Goal: Task Accomplishment & Management: Complete application form

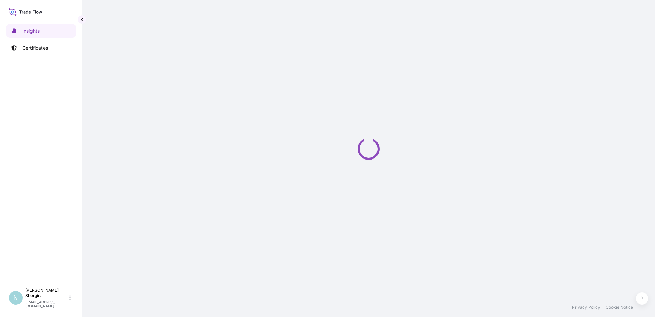
select select "2025"
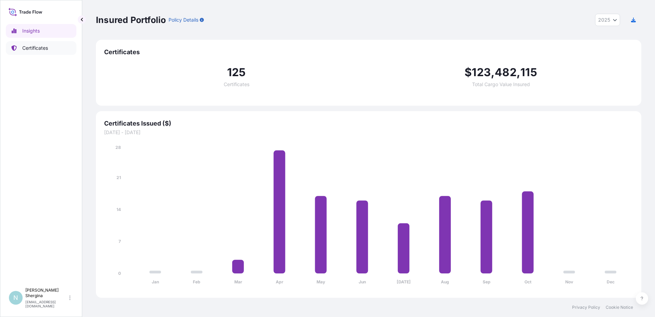
click at [46, 49] on p "Certificates" at bounding box center [35, 48] width 26 height 7
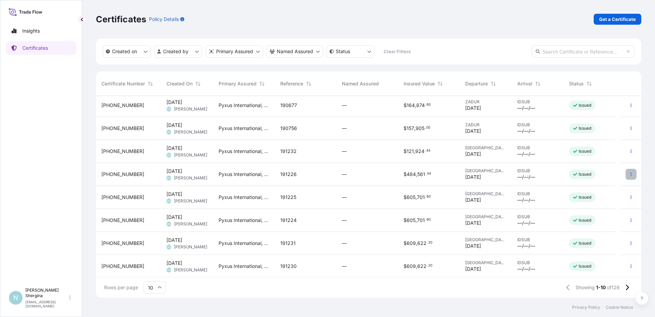
scroll to position [49, 0]
click at [631, 285] on button at bounding box center [627, 287] width 12 height 11
click at [627, 22] on p "Get a Certificate" at bounding box center [617, 19] width 37 height 7
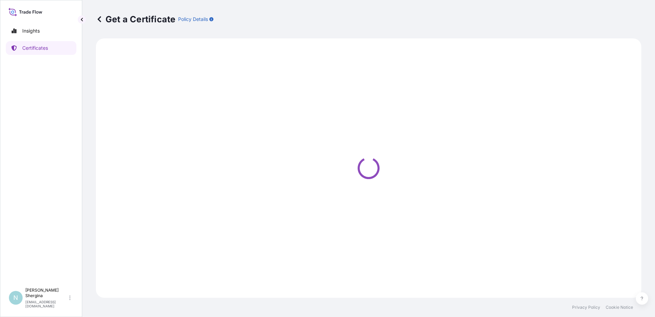
select select "Ocean Vessel"
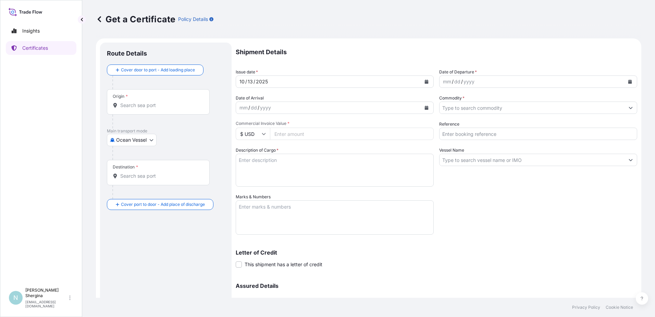
click at [479, 132] on input "Reference" at bounding box center [538, 133] width 198 height 12
paste input "189524"
type input "189524"
click at [571, 205] on div "Shipment Details Issue date * [DATE] Date of Departure * mm / dd / yyyy Date of…" at bounding box center [437, 192] width 402 height 301
click at [456, 80] on div "dd" at bounding box center [458, 81] width 8 height 8
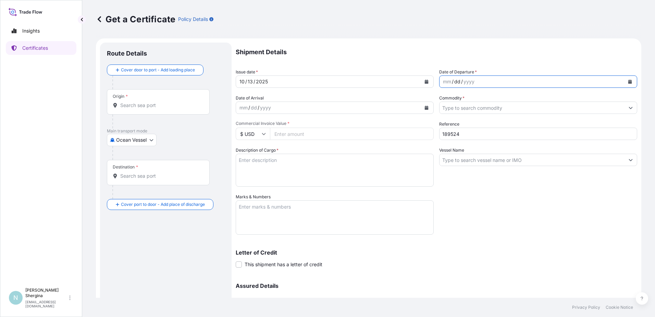
click at [448, 80] on div "mm" at bounding box center [447, 81] width 10 height 8
click at [518, 193] on div "Shipment Details Issue date * [DATE] Date of Departure * [DATE] Date of Arrival…" at bounding box center [437, 192] width 402 height 301
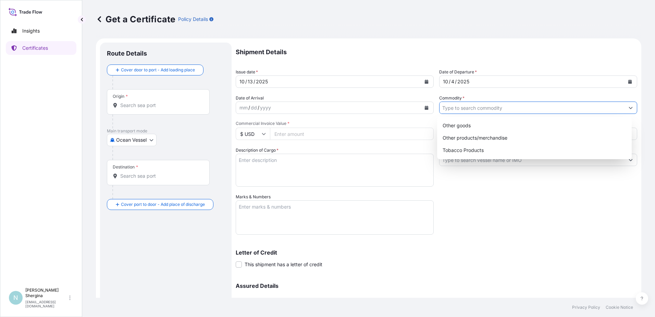
click at [530, 110] on input "Commodity *" at bounding box center [532, 107] width 185 height 12
click at [525, 146] on div "Tobacco Products" at bounding box center [534, 150] width 189 height 12
type input "Tobacco Products"
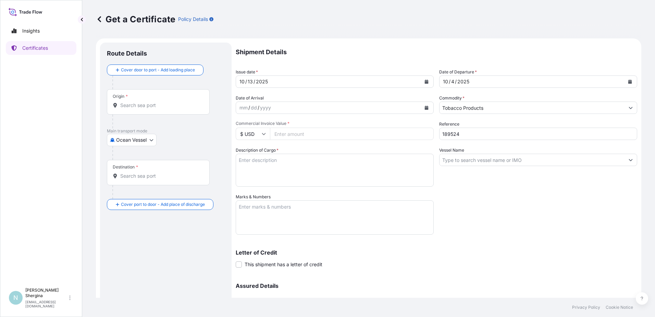
click at [475, 208] on div "Shipment Details Issue date * [DATE] Date of Departure * [DATE] Date of Arrival…" at bounding box center [437, 192] width 402 height 301
click at [490, 161] on input "Vessel Name" at bounding box center [532, 160] width 185 height 12
paste input "KOTA SETIA 535/E"
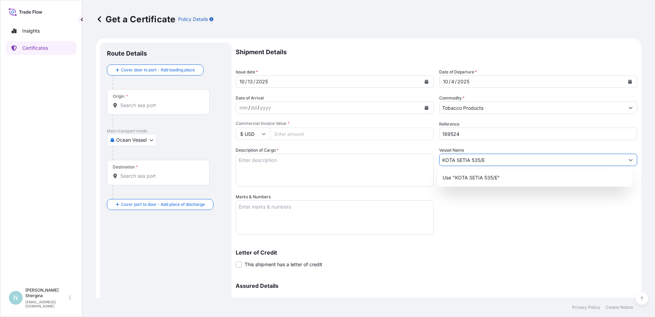
type input "KOTA SETIA 535/E"
click at [513, 216] on div "Shipment Details Issue date * [DATE] Date of Departure * [DATE] Date of Arrival…" at bounding box center [437, 192] width 402 height 301
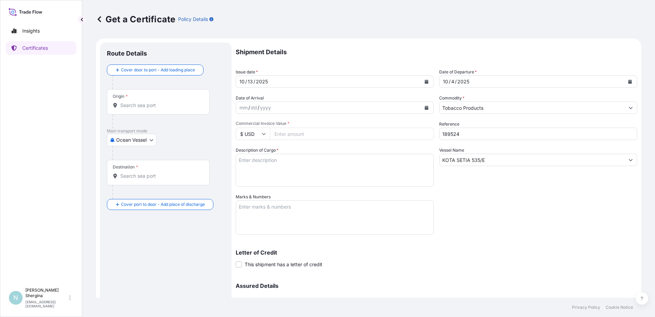
click at [350, 129] on input "Commercial Invoice Value *" at bounding box center [352, 133] width 164 height 12
type input "325393.2"
click at [362, 168] on textarea "Description of Cargo *" at bounding box center [335, 170] width 198 height 33
click at [274, 162] on textarea "Description of Cargo *" at bounding box center [335, 170] width 198 height 33
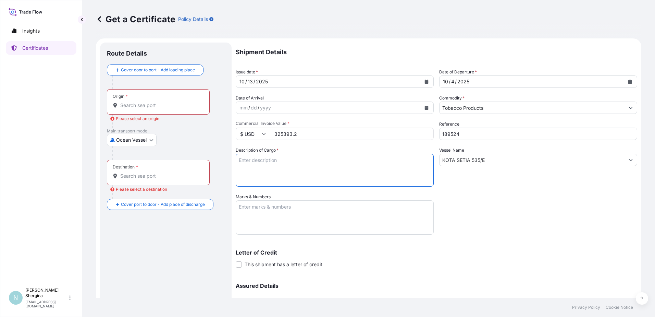
paste textarea "198 cartons - 39.600 Kgs Nett UNMANUFACTURED TOBACCO LEAF GRADE : TZVL2LT"
type textarea "198 cartons - 39.600 Kgs Nett UNMANUFACTURED TOBACCO LEAF GRADE : TZVL2LT"
click at [287, 218] on textarea "Marks & Numbers" at bounding box center [335, 217] width 198 height 34
paste textarea "TZVL2LT CROP 2025 1-198 Gross Kgs: 213.40 Tare: 13.40 Net Kgs: 200"
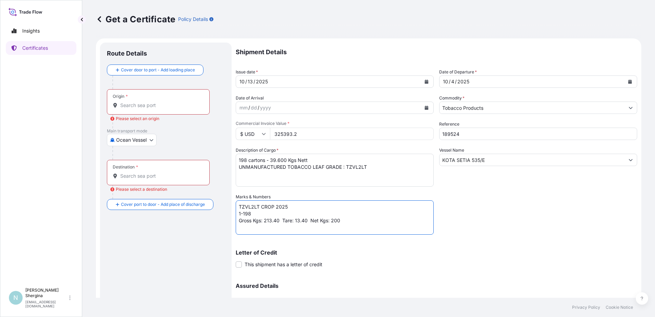
type textarea "TZVL2LT CROP 2025 1-198 Gross Kgs: 213.40 Tare: 13.40 Net Kgs: 200"
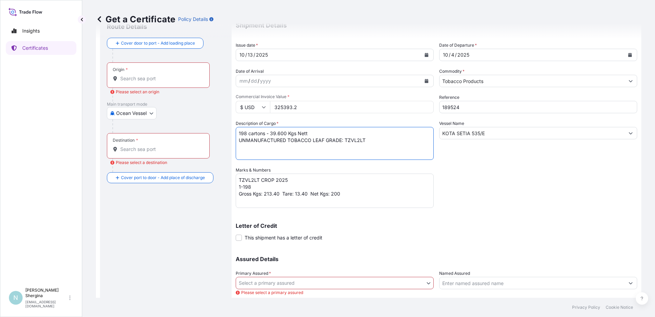
scroll to position [76, 0]
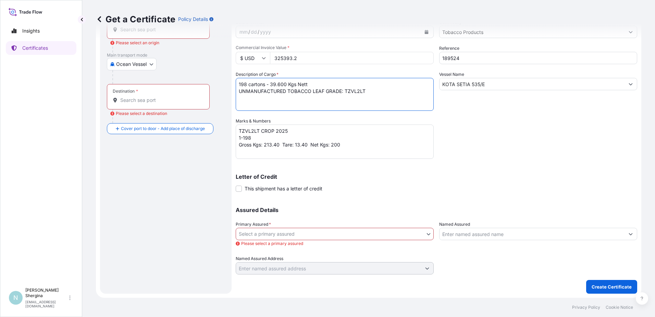
type textarea "198 cartons - 39.600 Kgs Nett UNMANUFACTURED TOBACCO LEAF GRADE: TZVL2LT"
click at [290, 240] on span "Please select a primary assured" at bounding box center [335, 243] width 198 height 7
click at [293, 236] on body "Insights Certificates N [PERSON_NAME] [EMAIL_ADDRESS][DOMAIN_NAME] Get a Certif…" at bounding box center [327, 158] width 655 height 317
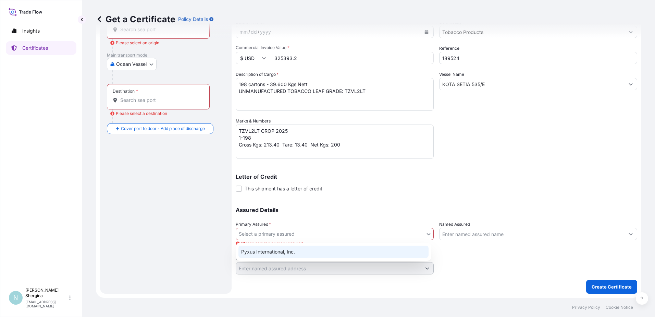
click at [291, 252] on div "Pyxus International, Inc." at bounding box center [334, 251] width 190 height 12
select select "31548"
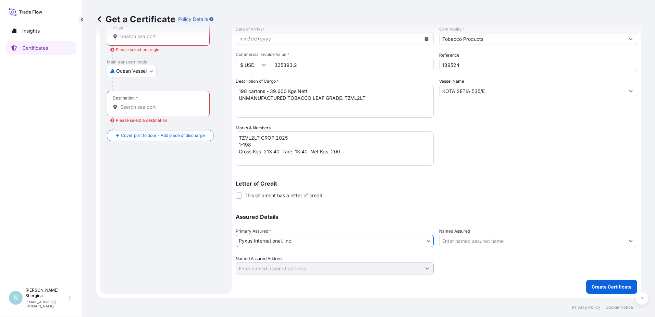
scroll to position [35, 0]
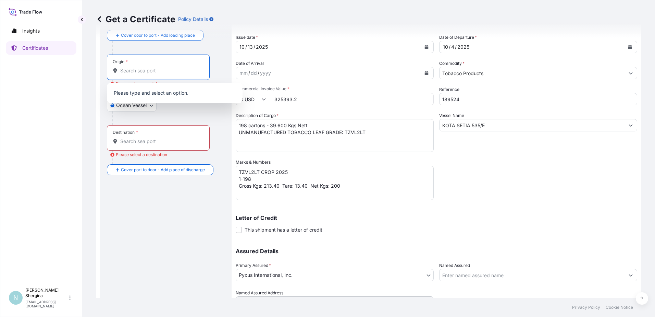
click at [140, 68] on input "Origin * Please select an origin" at bounding box center [160, 70] width 81 height 7
click at [143, 142] on input "Destination * Please select a destination" at bounding box center [160, 141] width 81 height 7
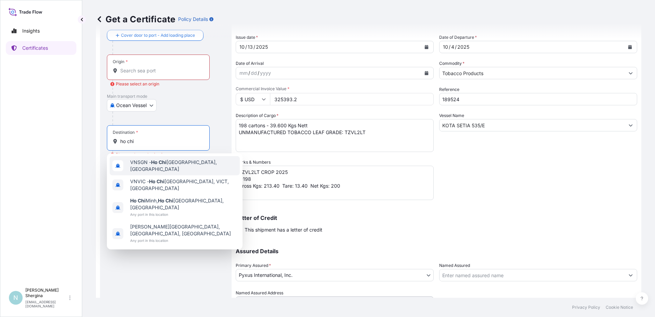
click at [152, 161] on span "VNSGN - [GEOGRAPHIC_DATA], [GEOGRAPHIC_DATA]" at bounding box center [183, 166] width 107 height 14
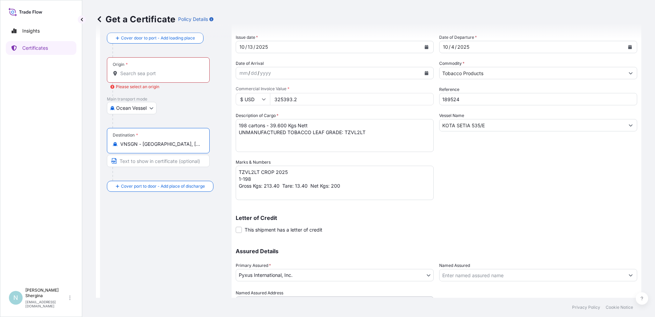
type input "VNSGN - [GEOGRAPHIC_DATA], [GEOGRAPHIC_DATA]"
click at [143, 81] on div "Origin *" at bounding box center [158, 69] width 103 height 25
click at [143, 77] on input "Origin * Please select an origin" at bounding box center [160, 73] width 81 height 7
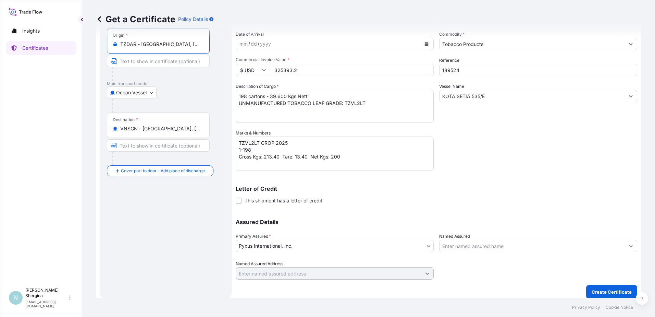
scroll to position [69, 0]
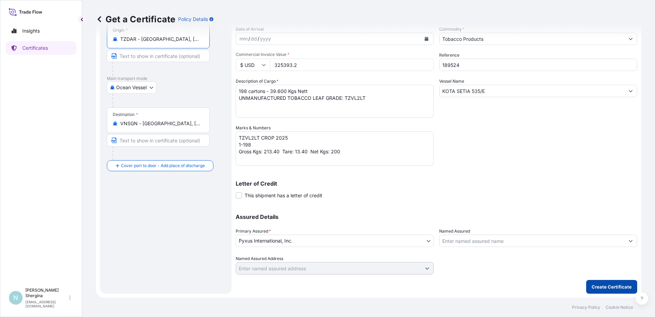
type input "TZDAR - [GEOGRAPHIC_DATA], [GEOGRAPHIC_DATA]"
click at [594, 288] on p "Create Certificate" at bounding box center [612, 286] width 40 height 7
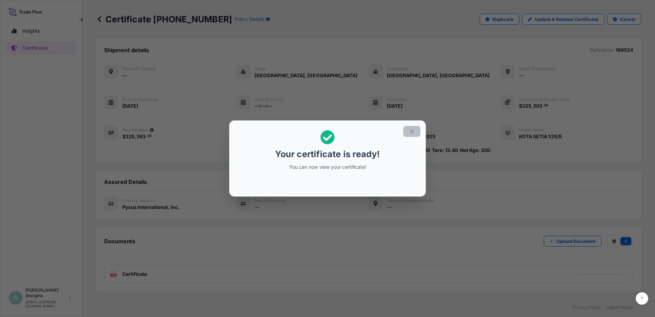
click at [411, 131] on icon "button" at bounding box center [412, 131] width 6 height 6
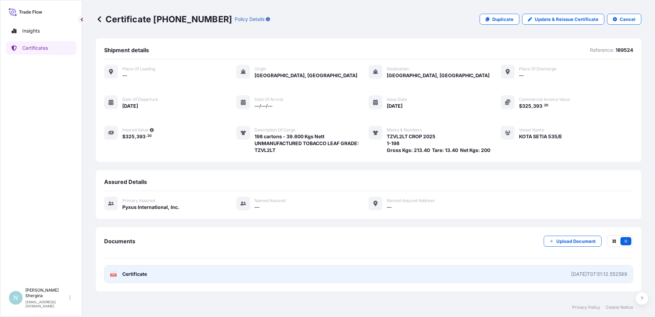
click at [566, 270] on link "PDF Certificate [DATE]T07:51:12.552589" at bounding box center [368, 274] width 529 height 18
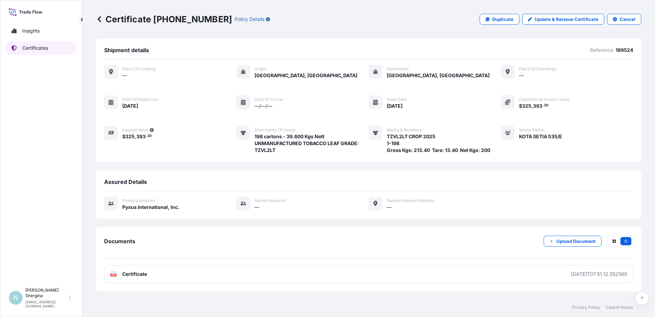
click at [45, 45] on p "Certificates" at bounding box center [35, 48] width 26 height 7
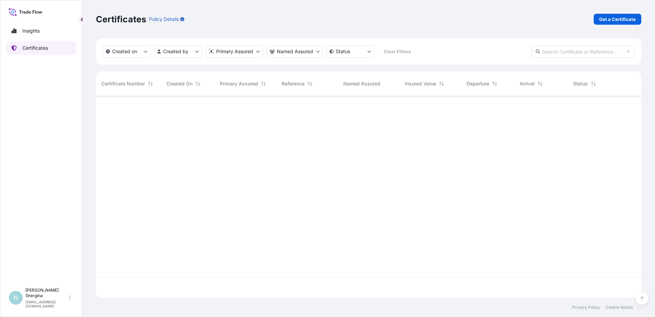
scroll to position [200, 540]
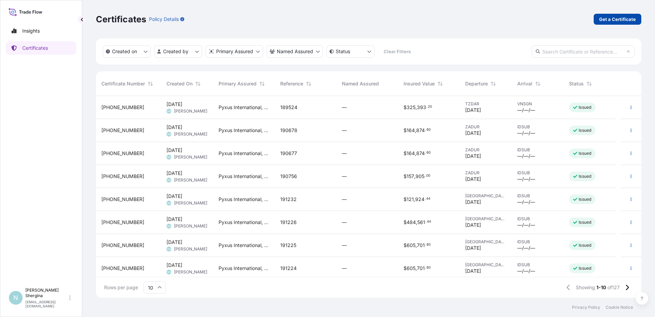
click at [623, 21] on p "Get a Certificate" at bounding box center [617, 19] width 37 height 7
select select "Ocean Vessel"
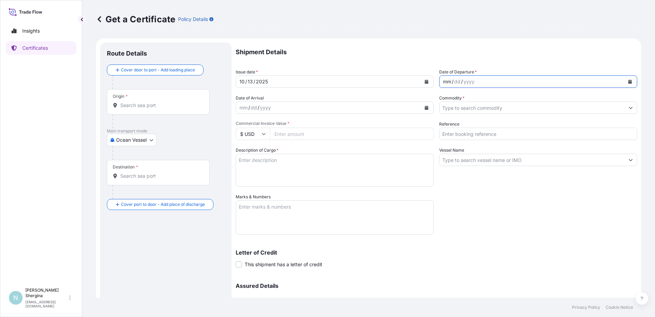
click at [446, 83] on div "mm" at bounding box center [447, 81] width 10 height 8
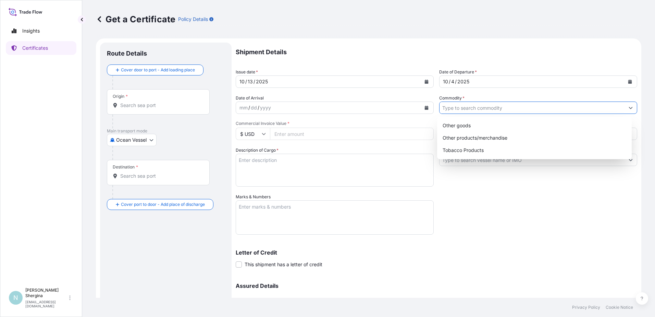
click at [477, 109] on input "Commodity *" at bounding box center [532, 107] width 185 height 12
click at [488, 148] on div "Tobacco Products" at bounding box center [534, 150] width 189 height 12
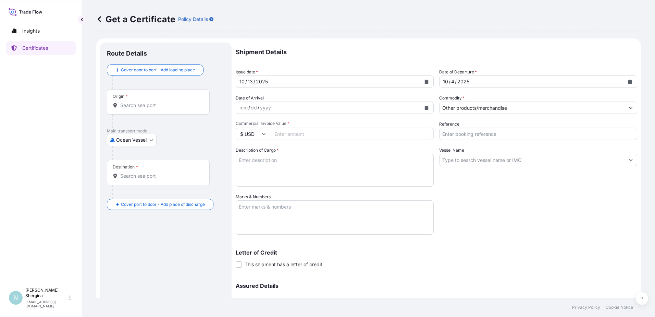
paste input "189523"
type input "Other products/merchandise189523"
drag, startPoint x: 524, startPoint y: 109, endPoint x: 433, endPoint y: 111, distance: 90.1
click at [433, 111] on div "Shipment Details Issue date * [DATE] Date of Departure * [DATE] Date of Arrival…" at bounding box center [437, 192] width 402 height 301
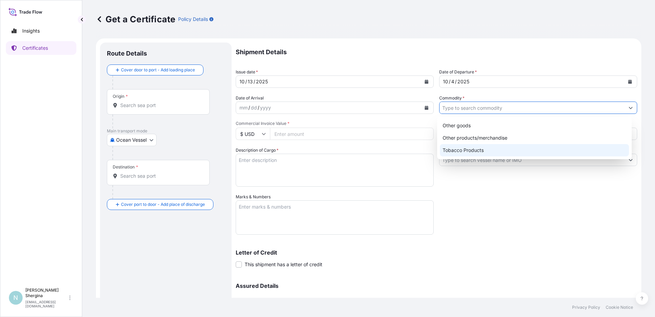
click at [469, 147] on div "Tobacco Products" at bounding box center [534, 150] width 189 height 12
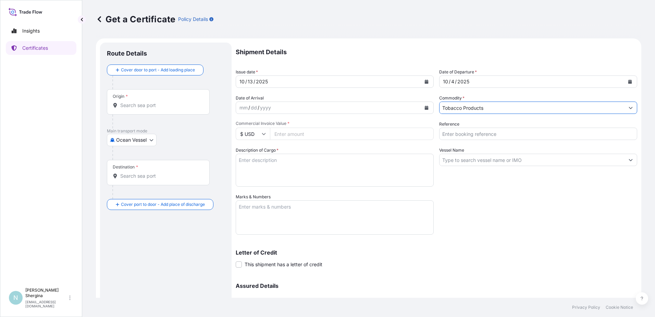
type input "Tobacco Products"
click at [468, 133] on input "Reference" at bounding box center [538, 133] width 198 height 12
paste input "189523"
type input "189523"
click at [482, 162] on input "Vessel Name" at bounding box center [532, 160] width 185 height 12
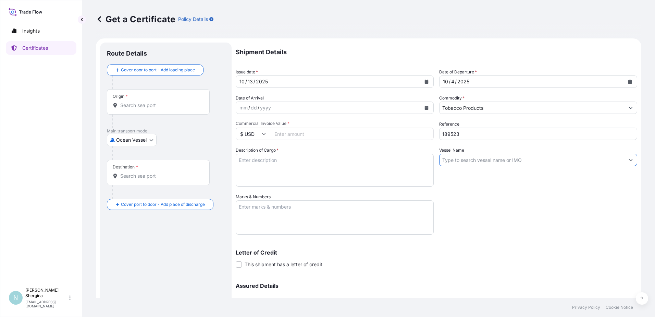
paste input "KOTA SETIA 535/E"
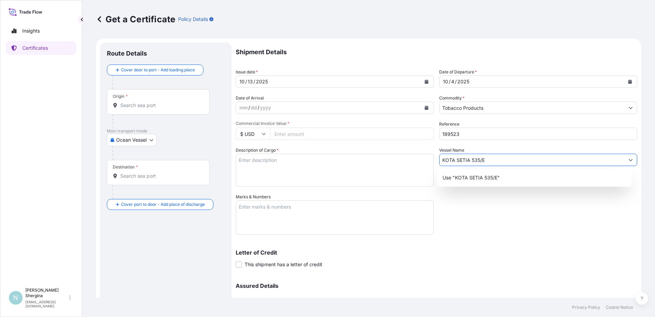
type input "KOTA SETIA 535/E"
click at [570, 216] on div "Shipment Details Issue date * [DATE] Date of Departure * [DATE] Date of Arrival…" at bounding box center [437, 192] width 402 height 301
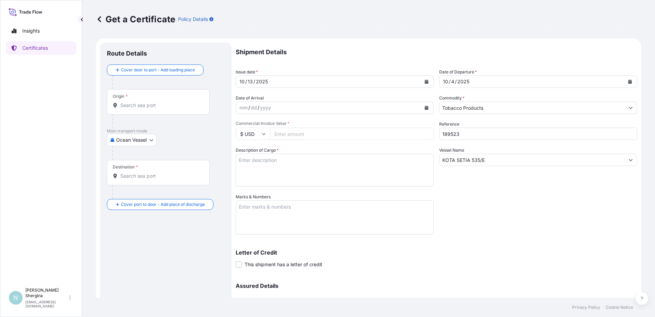
click at [306, 135] on input "Commercial Invoice Value *" at bounding box center [352, 133] width 164 height 12
click at [306, 139] on input "488089" at bounding box center [352, 133] width 164 height 12
type input "488089.8"
click at [246, 175] on textarea "Description of Cargo *" at bounding box center [335, 170] width 198 height 33
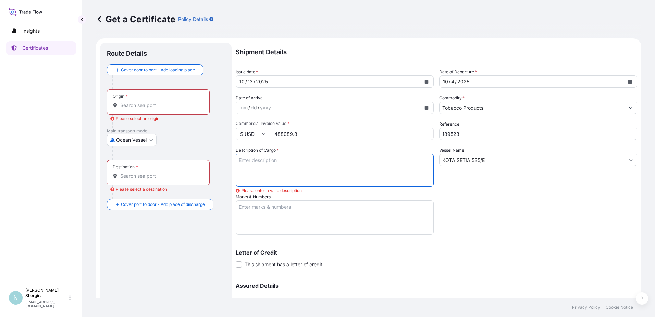
paste textarea "297 cartons - 59.400 Kgs Nett UNMANUFACTURED TOBACCO LEAF GRADE : TZVL2LT"
type textarea "297 cartons - 59.400 Kgs Nett UNMANUFACTURED TOBACCO LEAF GRADE : TZVL2LT"
click at [265, 223] on textarea "Marks & Numbers" at bounding box center [335, 217] width 198 height 34
paste textarea "TZVL2LT CROP 2025 1-297 Gross Kgs: 213.40 Tare: 13.40 Net Kgs: 200"
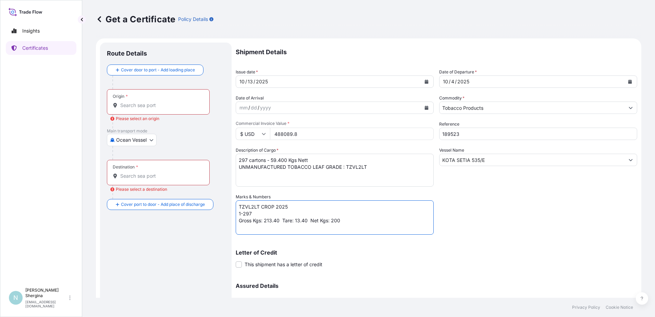
scroll to position [69, 0]
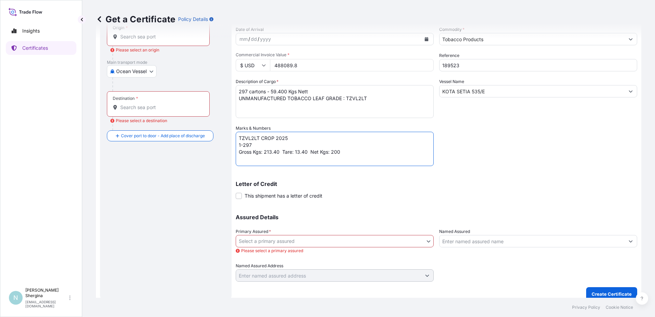
type textarea "TZVL2LT CROP 2025 1-297 Gross Kgs: 213.40 Tare: 13.40 Net Kgs: 200"
click at [263, 243] on body "Insights Certificates N [PERSON_NAME] [EMAIL_ADDRESS][DOMAIN_NAME] Get a Certif…" at bounding box center [327, 158] width 655 height 317
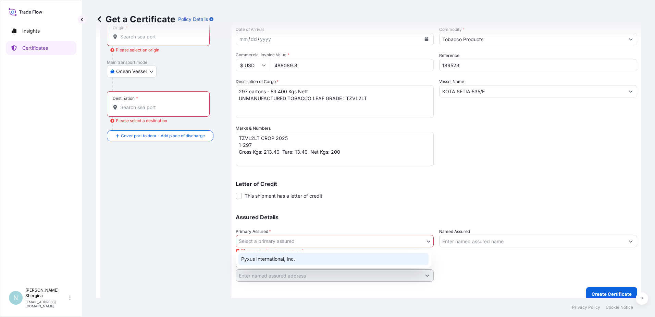
click at [262, 259] on div "Pyxus International, Inc." at bounding box center [334, 259] width 190 height 12
select select "31548"
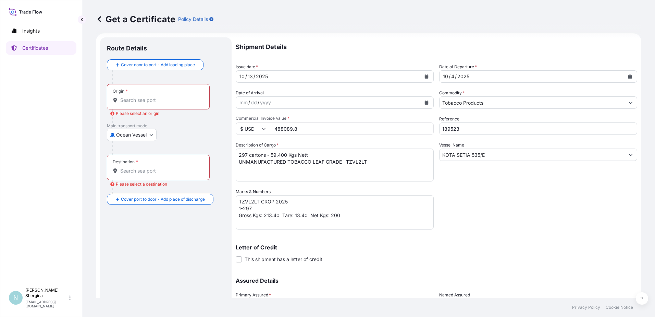
scroll to position [0, 0]
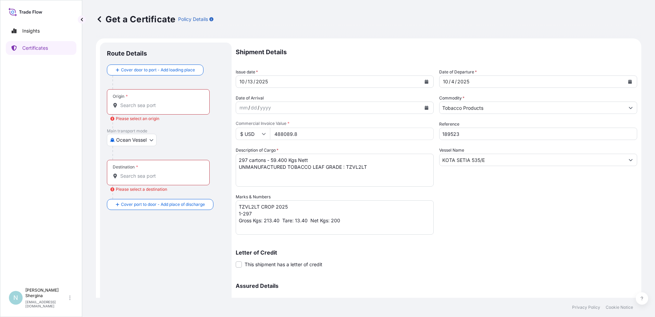
click at [165, 107] on input "Origin * Please select an origin" at bounding box center [160, 105] width 81 height 7
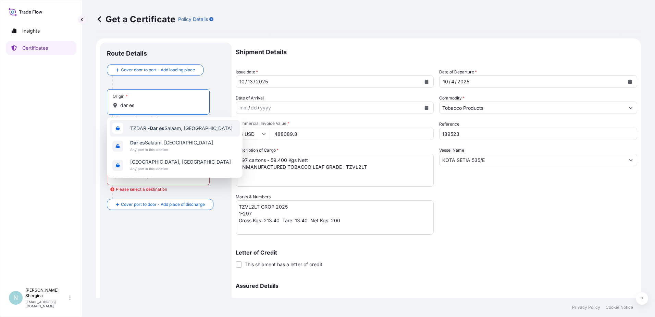
click at [167, 131] on span "TZDAR - [GEOGRAPHIC_DATA], [GEOGRAPHIC_DATA]" at bounding box center [181, 128] width 102 height 7
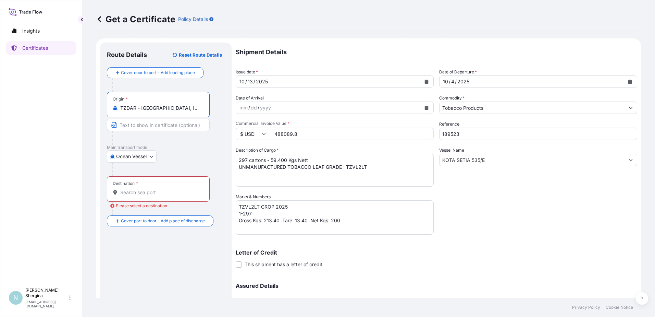
type input "TZDAR - [GEOGRAPHIC_DATA], [GEOGRAPHIC_DATA]"
click at [138, 182] on div "Destination *" at bounding box center [158, 188] width 103 height 25
click at [138, 189] on input "Destination * Please select a destination" at bounding box center [160, 192] width 81 height 7
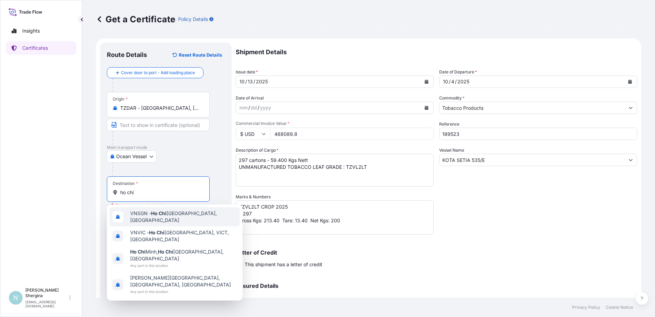
click at [178, 216] on span "VNSGN - [GEOGRAPHIC_DATA], [GEOGRAPHIC_DATA]" at bounding box center [183, 217] width 107 height 14
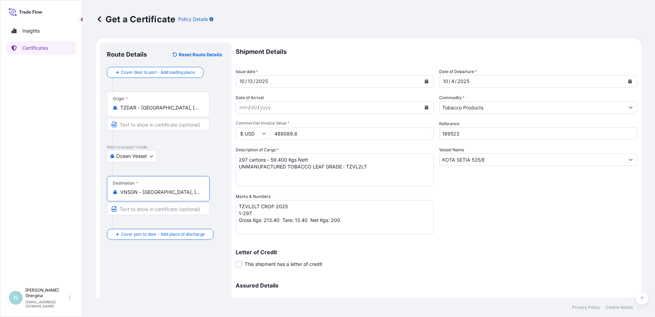
scroll to position [69, 0]
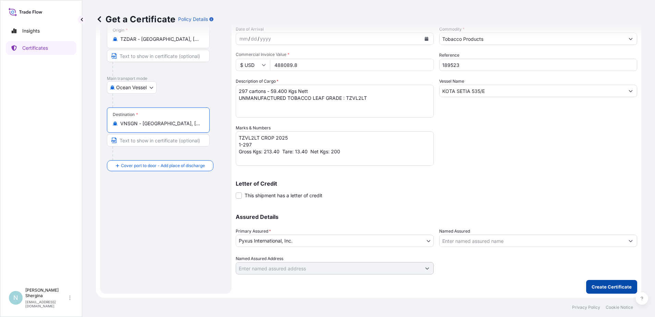
type input "VNSGN - [GEOGRAPHIC_DATA], [GEOGRAPHIC_DATA]"
click at [592, 285] on p "Create Certificate" at bounding box center [612, 286] width 40 height 7
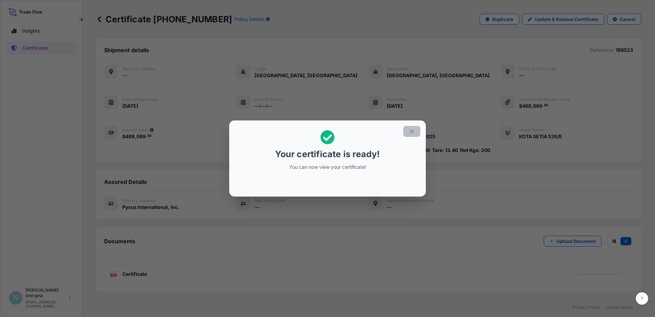
click at [410, 132] on icon "button" at bounding box center [412, 131] width 6 height 6
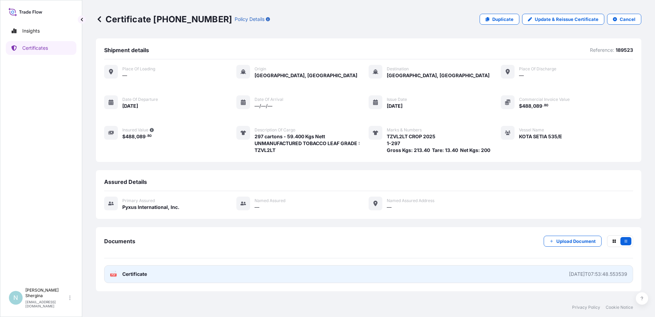
click at [357, 277] on link "PDF Certificate [DATE]T07:53:48.553539" at bounding box center [368, 274] width 529 height 18
